Goal: Use online tool/utility: Utilize a website feature to perform a specific function

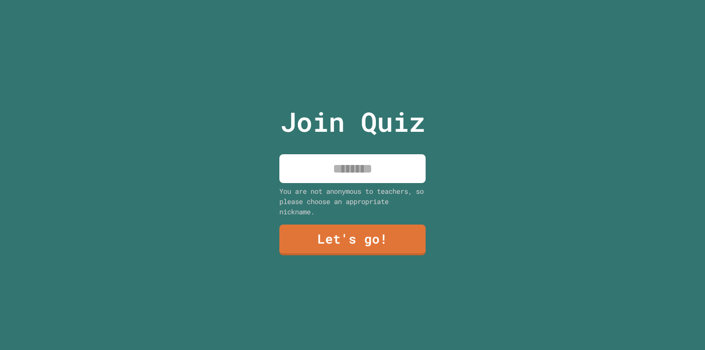
click at [388, 165] on input at bounding box center [352, 168] width 146 height 29
type input "*********"
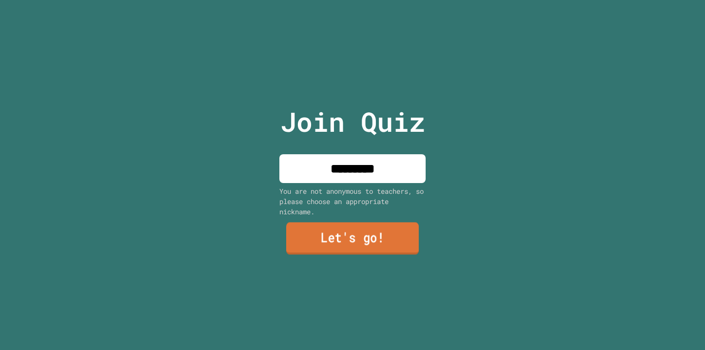
click at [311, 234] on link "Let's go!" at bounding box center [352, 238] width 133 height 32
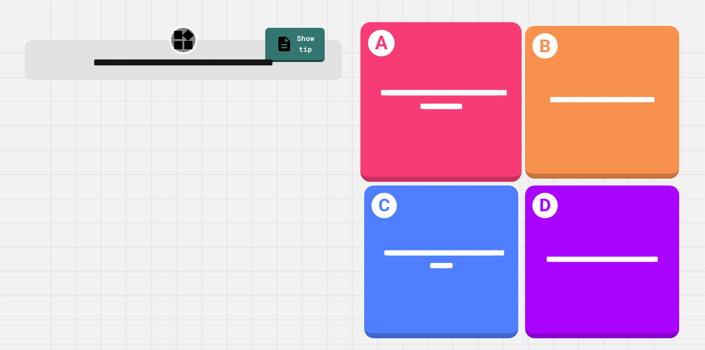
click at [432, 126] on div "**********" at bounding box center [441, 99] width 161 height 63
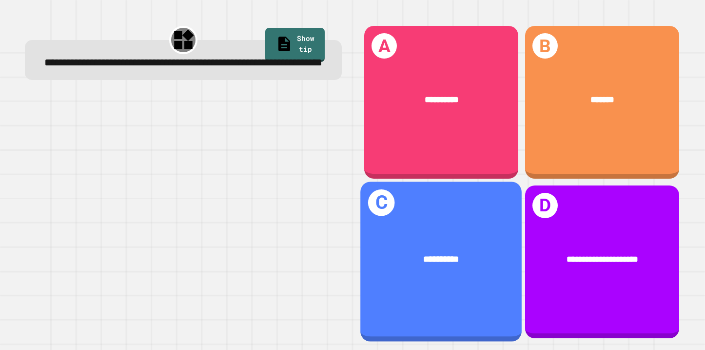
click at [426, 231] on div "**********" at bounding box center [441, 261] width 161 height 160
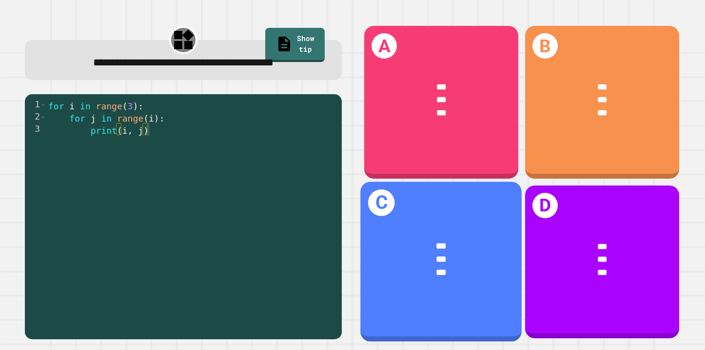
click at [438, 212] on div "C *** *** ***" at bounding box center [441, 261] width 161 height 160
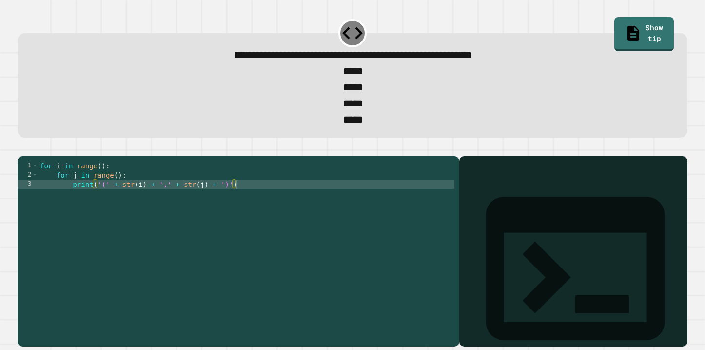
click at [269, 197] on div "for i in range ( ) : for j in range ( ) : print ( '(' + str ( i ) + ',' + str (…" at bounding box center [246, 244] width 417 height 167
click at [22, 148] on button "button" at bounding box center [22, 148] width 0 height 0
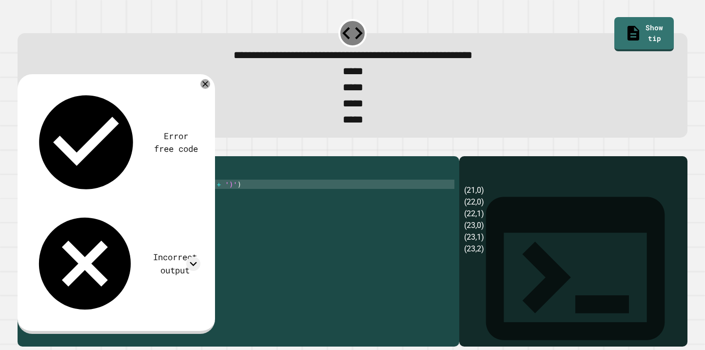
click at [113, 204] on div "for i in range ( 4 ) : for j in range ( i ) : print ( '(2' + str ( i ) + ',' + …" at bounding box center [246, 244] width 417 height 167
click at [43, 156] on div at bounding box center [353, 150] width 670 height 12
click at [22, 148] on icon "button" at bounding box center [22, 148] width 0 height 0
click at [120, 198] on div "for i in range ( 4 ) : for j in range ( i ) : print ( '(' + str ( i ) + ',' + s…" at bounding box center [246, 244] width 417 height 167
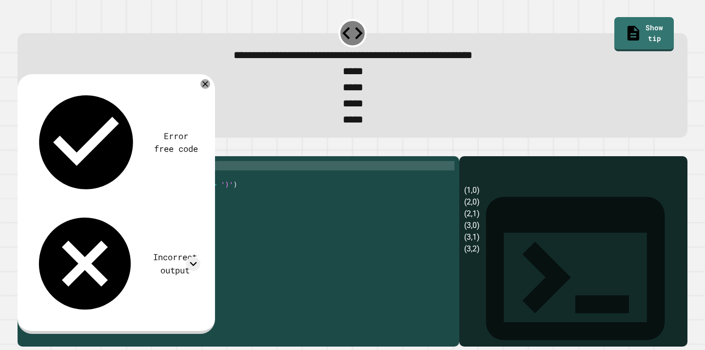
click at [31, 158] on icon "button" at bounding box center [28, 154] width 5 height 7
click at [104, 187] on div "for i in range ( 2 ) : for j in range ( i ) : print ( '(' + str ( i ) + ',' + s…" at bounding box center [246, 244] width 417 height 167
click at [43, 156] on div at bounding box center [353, 150] width 670 height 12
click at [22, 148] on button "button" at bounding box center [22, 148] width 0 height 0
click at [108, 186] on div "for i in range ( 3 ) : for j in range ( i ) : print ( '(' + str ( i ) + ',' + s…" at bounding box center [246, 244] width 417 height 167
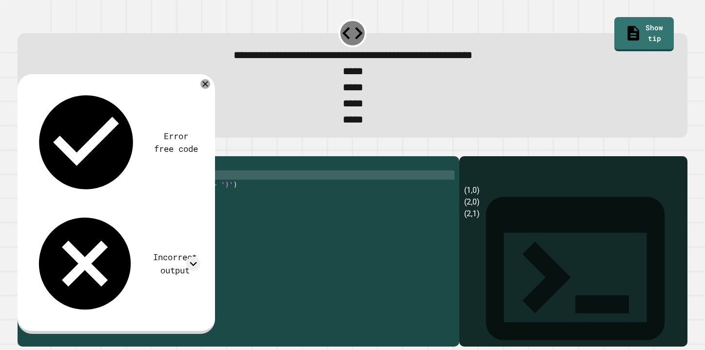
scroll to position [0, 6]
click at [22, 148] on icon "button" at bounding box center [22, 148] width 0 height 0
click at [132, 197] on div "for i in range ( 4 ) : for j in range ( i - 1 ) : print ( '(' + str ( i ) + ','…" at bounding box center [246, 244] width 417 height 167
click at [22, 148] on icon "button" at bounding box center [22, 148] width 0 height 0
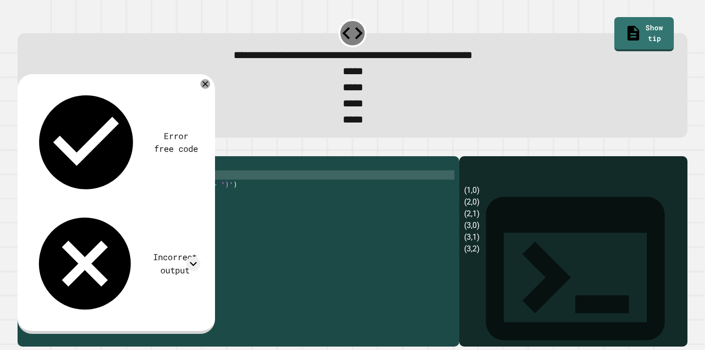
click at [107, 207] on div "for i in range ( 4 ) : for j in range ( i ) : print ( '(' + str ( i ) + ',' + s…" at bounding box center [246, 244] width 417 height 167
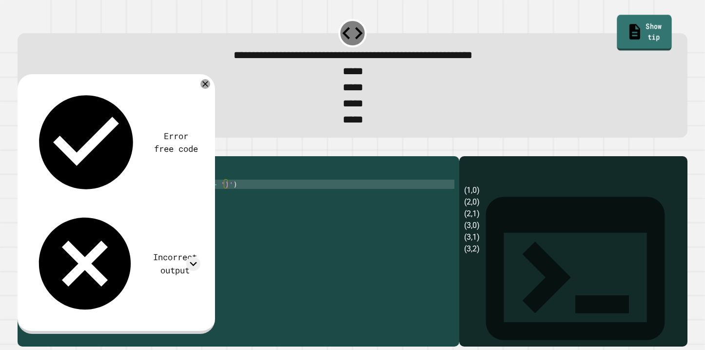
click at [643, 21] on link "Show tip" at bounding box center [644, 33] width 55 height 36
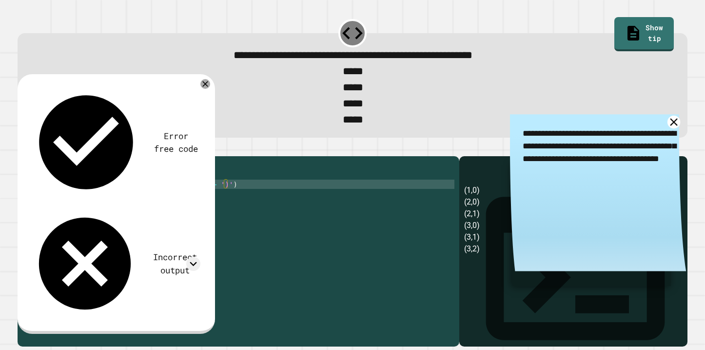
click at [670, 128] on icon at bounding box center [674, 122] width 13 height 13
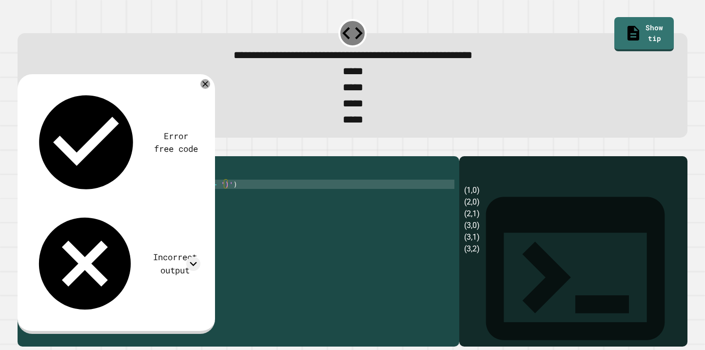
click at [199, 198] on div "for i in range ( 4 ) : for j in range ( i ) : print ( '(' + str ( i ) + ',' + s…" at bounding box center [246, 244] width 417 height 167
click at [124, 197] on div "for i in range ( 4 ) : for j in range ( i ) : print ( '(' + str ( i ) + ',' + s…" at bounding box center [246, 244] width 417 height 167
click at [22, 148] on icon "button" at bounding box center [22, 148] width 0 height 0
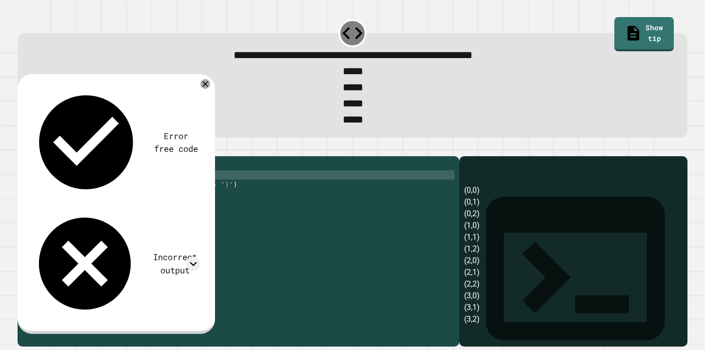
click at [123, 197] on div "for i in range ( 4 ) : for j in range ( 3 ) : print ( '(' + str ( i ) + ',' + s…" at bounding box center [246, 244] width 417 height 167
type textarea "**********"
click at [32, 158] on icon "button" at bounding box center [28, 154] width 5 height 7
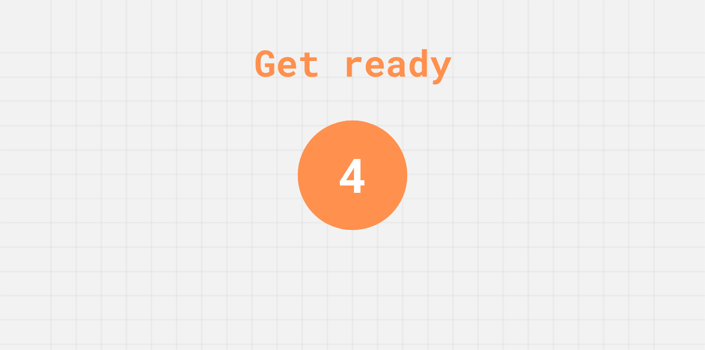
scroll to position [0, 0]
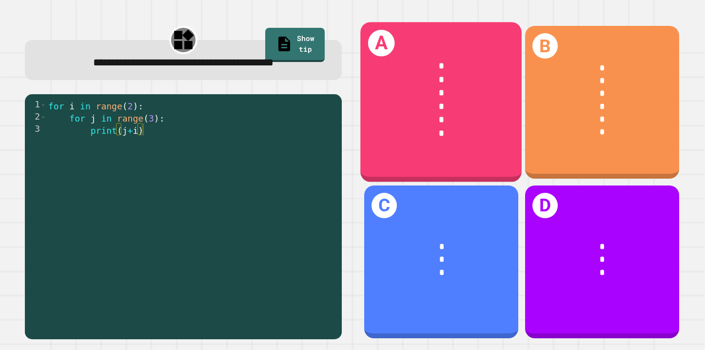
click at [478, 127] on div "*" at bounding box center [441, 120] width 125 height 14
